Goal: Task Accomplishment & Management: Manage account settings

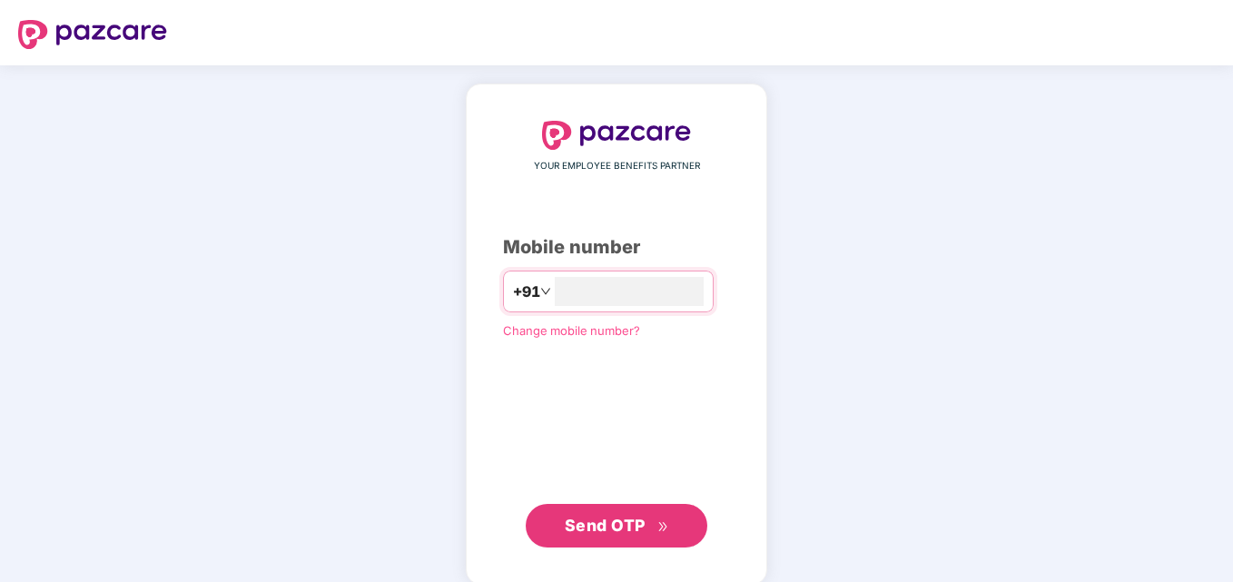
type input "**********"
click at [604, 539] on button "Send OTP" at bounding box center [617, 526] width 182 height 44
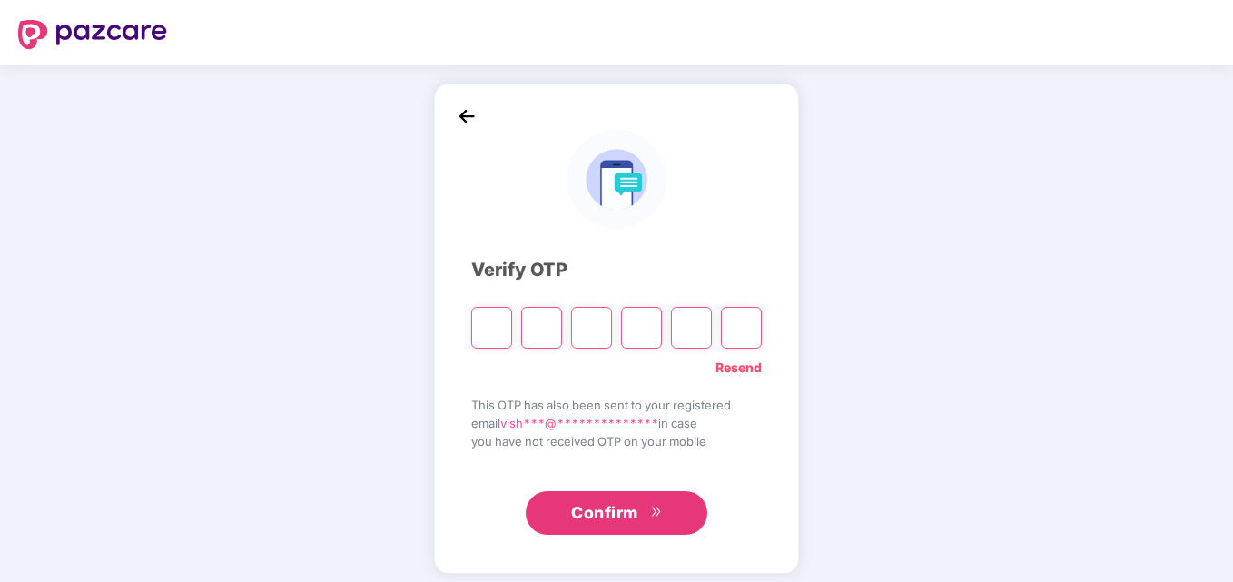
type input "*"
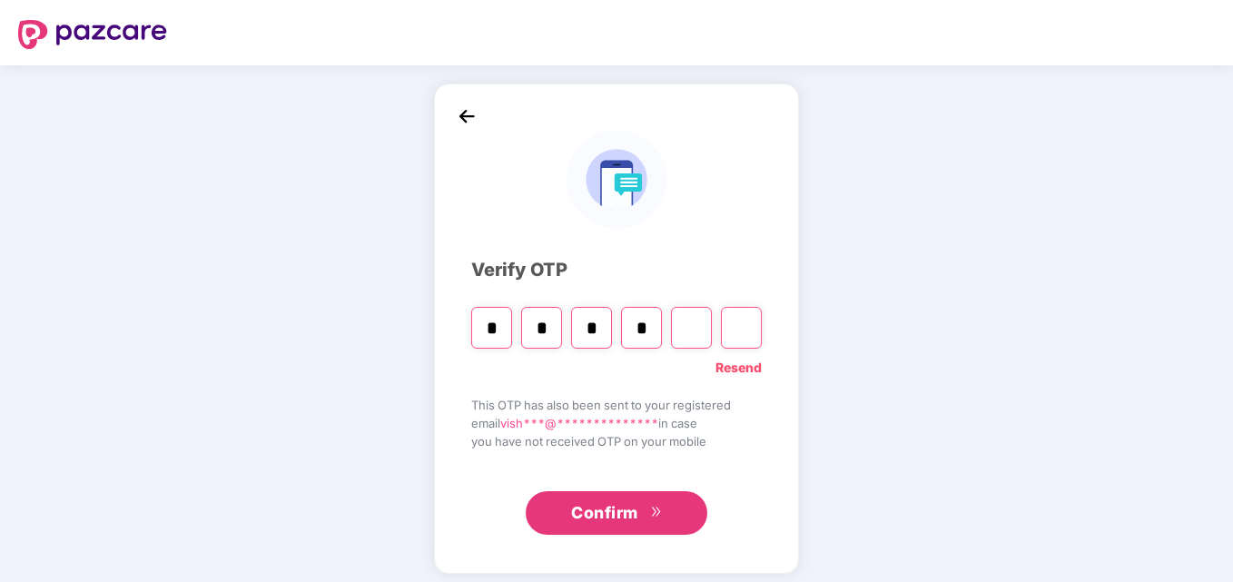
type input "*"
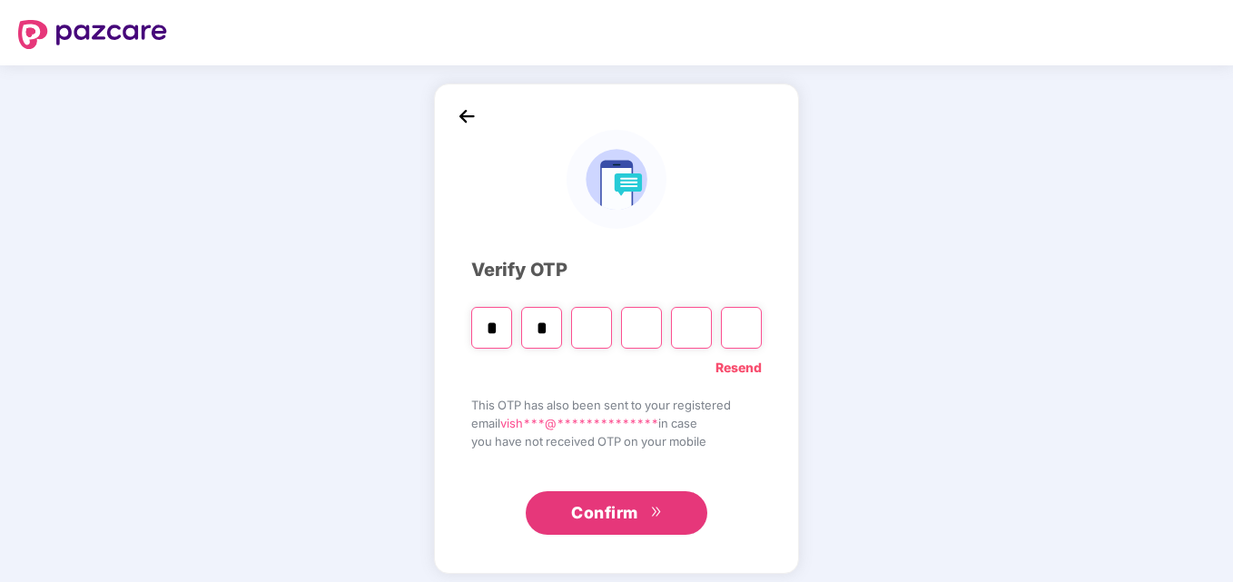
type input "*"
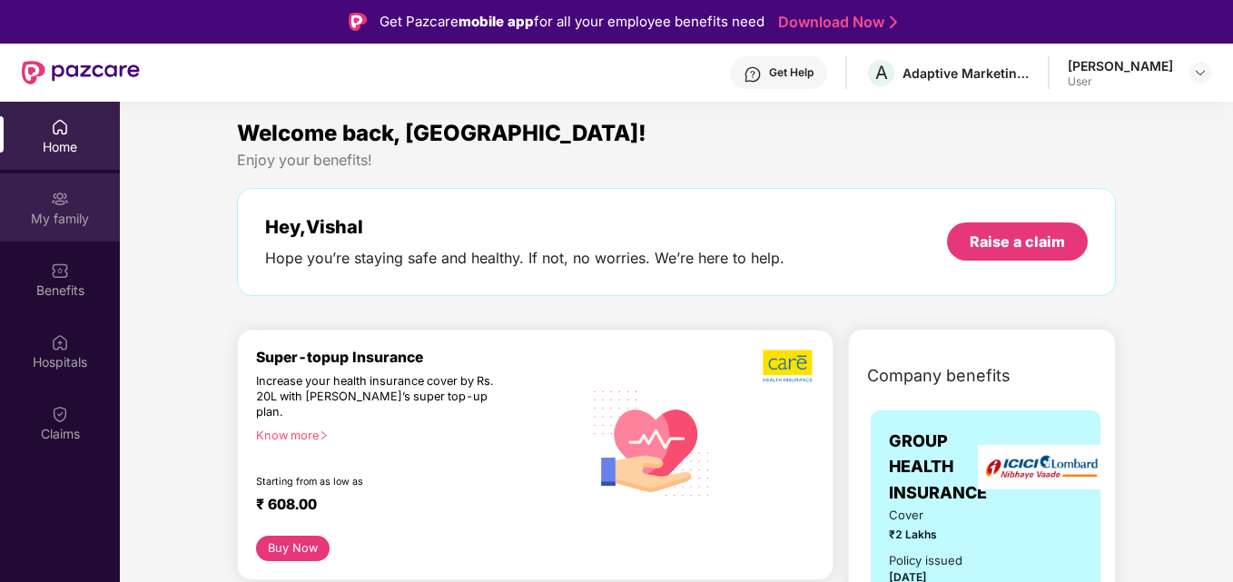
click at [78, 223] on div "My family" at bounding box center [60, 219] width 120 height 18
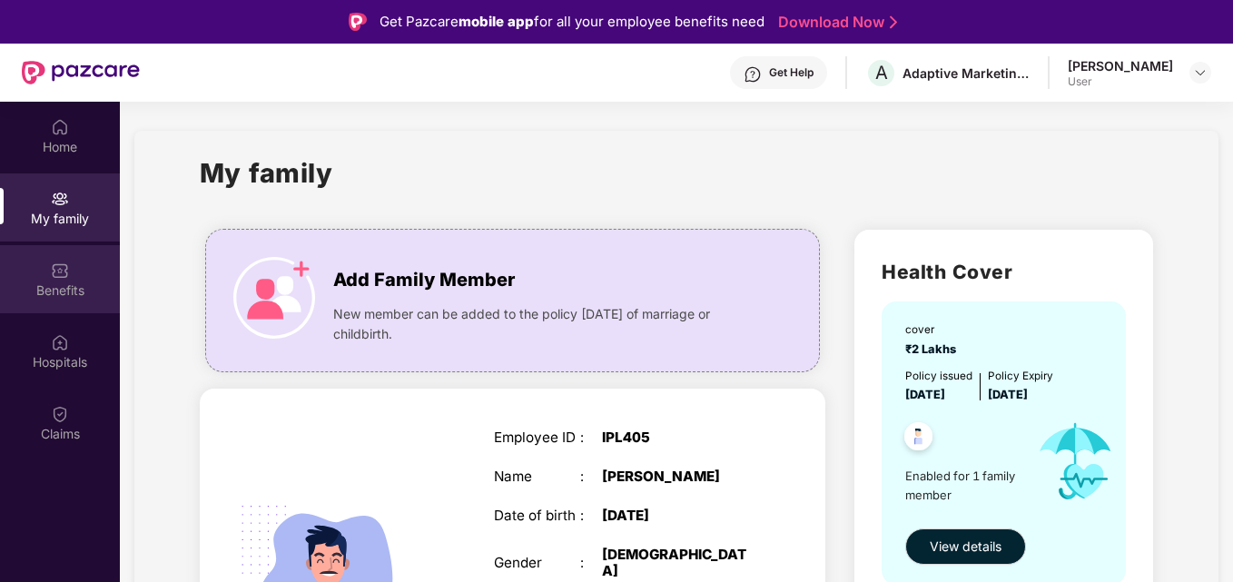
click at [71, 300] on div "Benefits" at bounding box center [60, 279] width 120 height 68
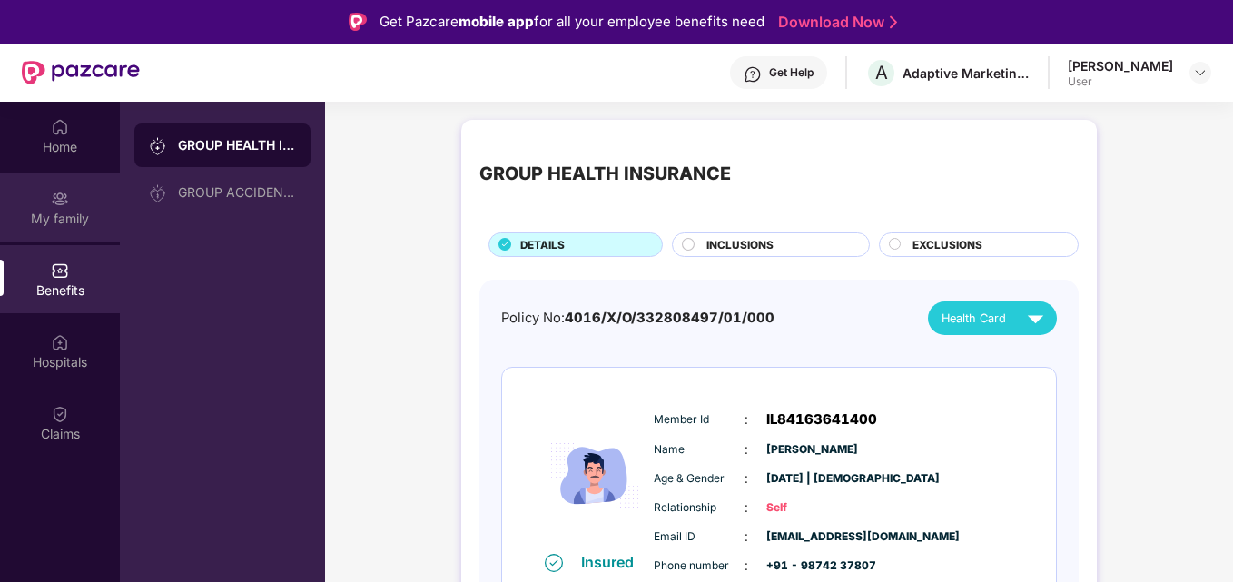
click at [35, 213] on div "My family" at bounding box center [60, 219] width 120 height 18
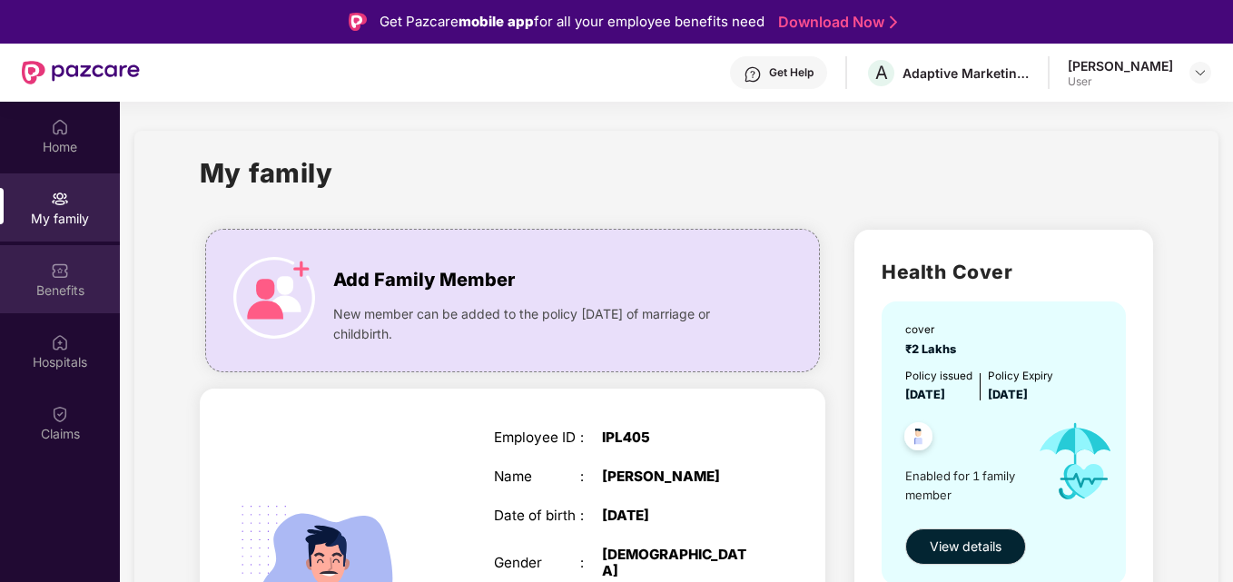
click at [55, 289] on div "Benefits" at bounding box center [60, 290] width 120 height 18
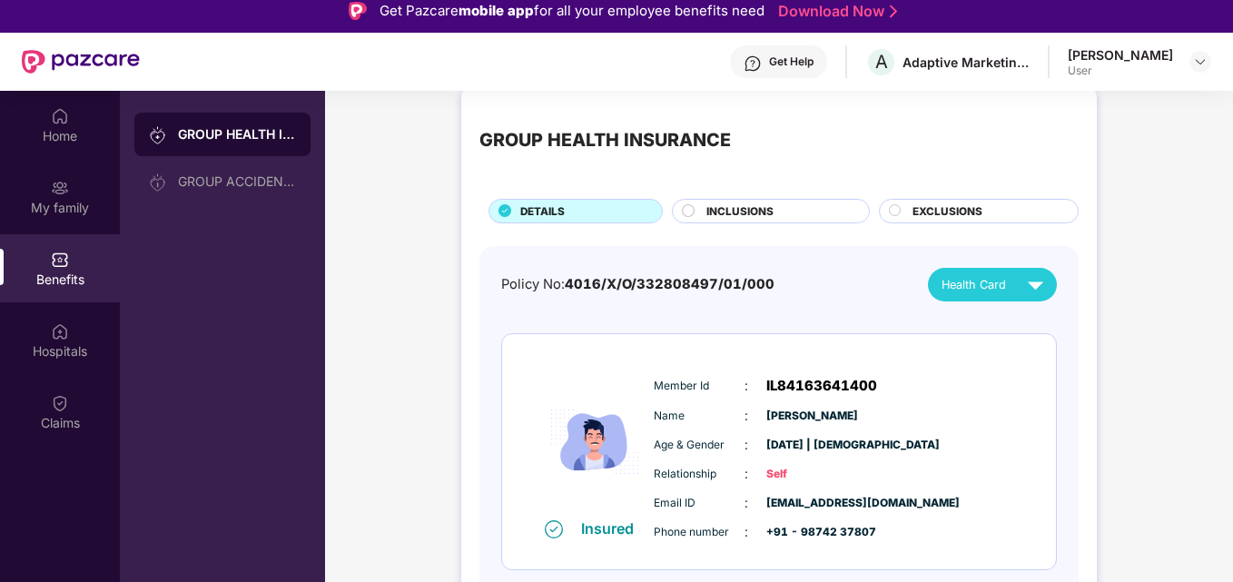
scroll to position [33, 0]
